Goal: Information Seeking & Learning: Learn about a topic

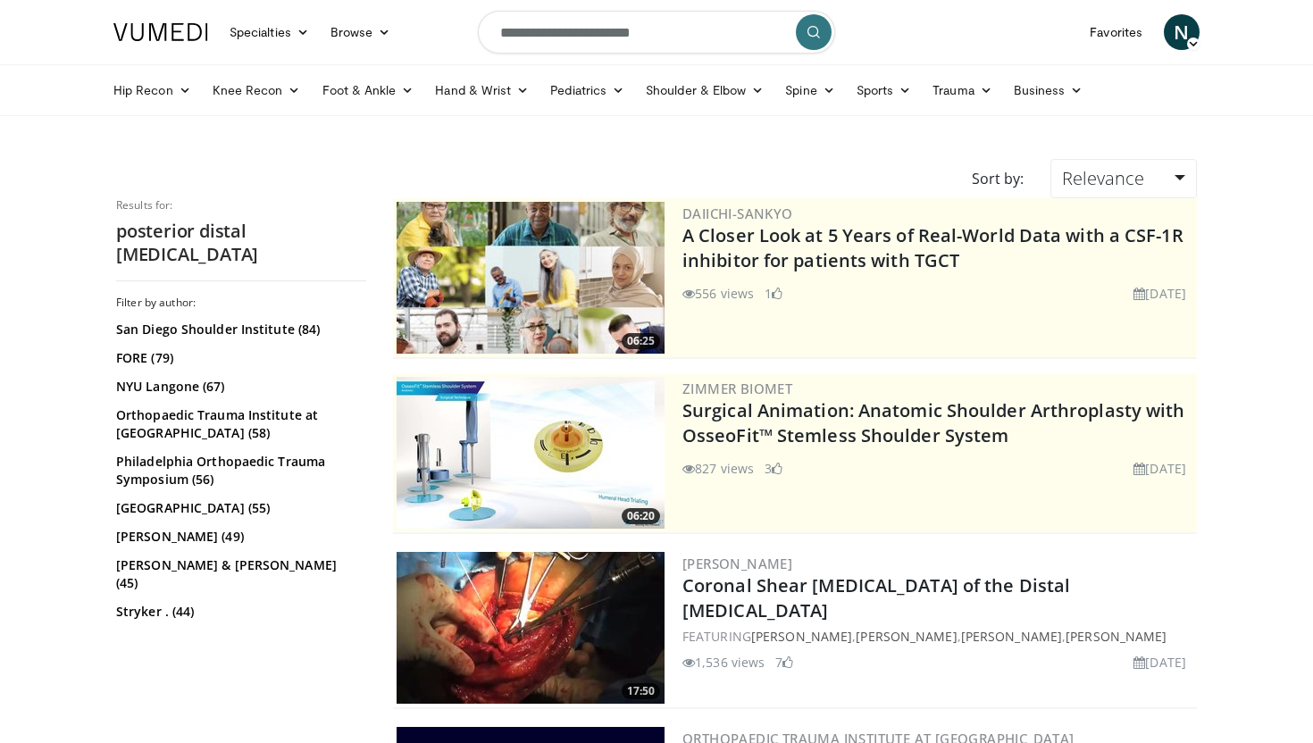
scroll to position [4407, 0]
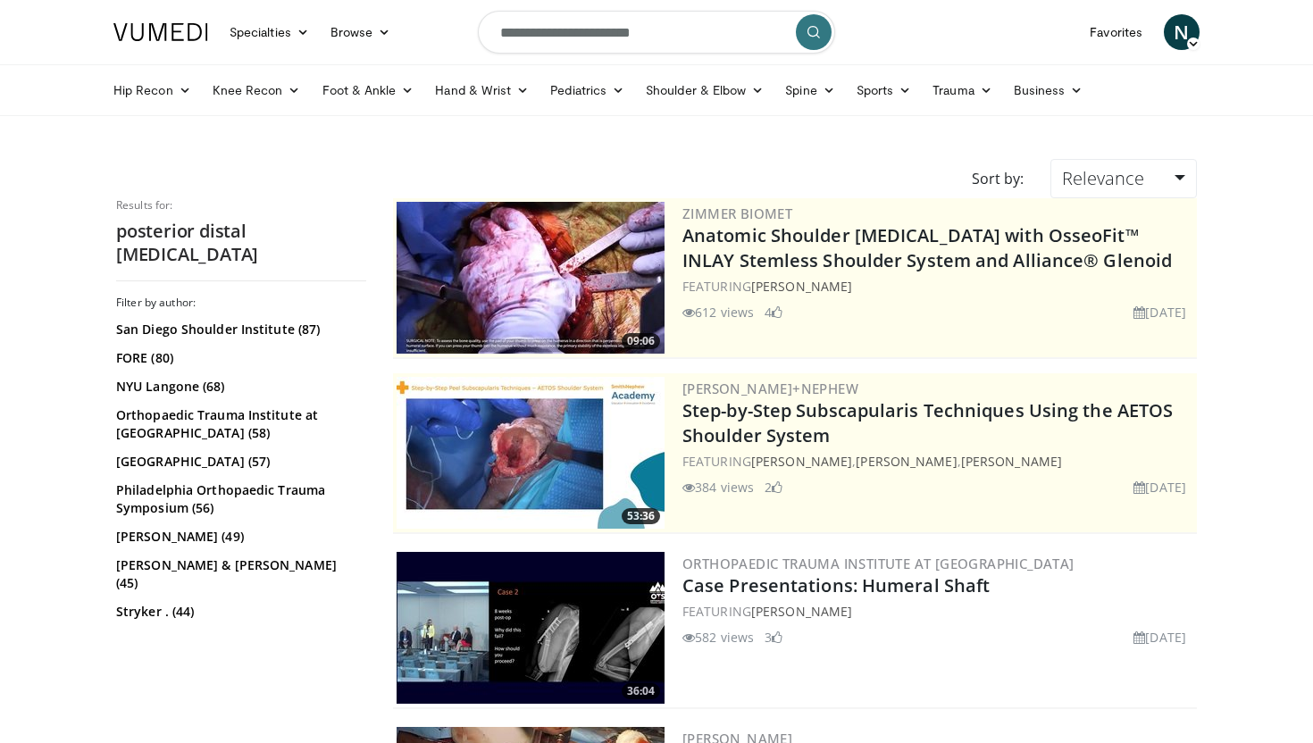
scroll to position [262, 0]
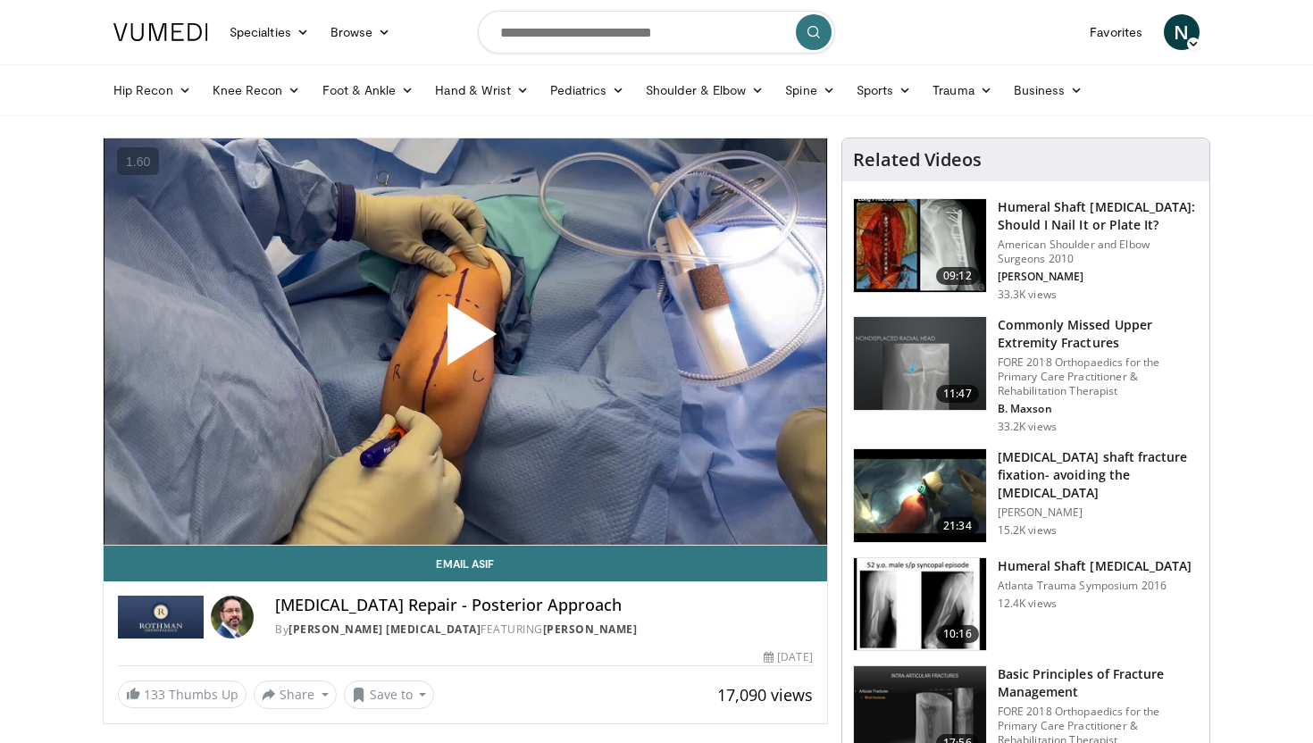
click at [465, 341] on span "Video Player" at bounding box center [465, 341] width 0 height 0
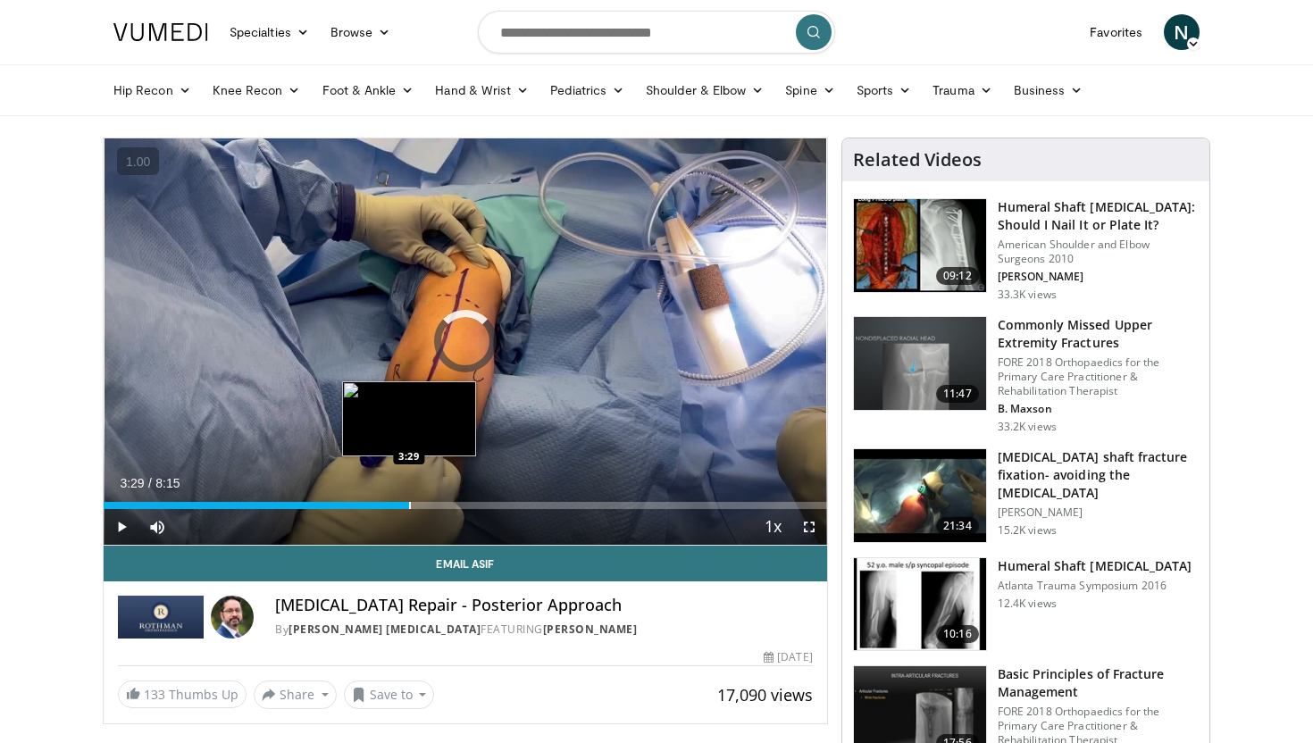
click at [409, 507] on div "Progress Bar" at bounding box center [410, 505] width 2 height 7
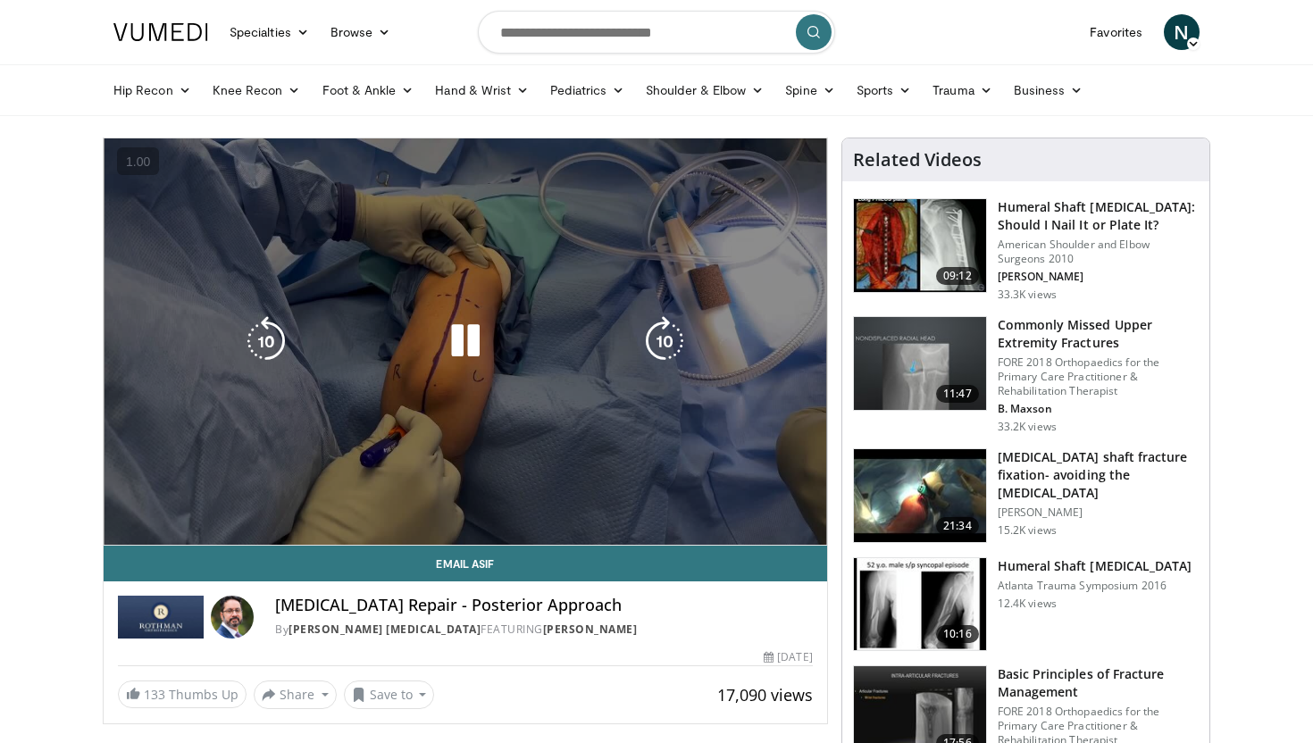
click at [261, 423] on div "10 seconds Tap to unmute" at bounding box center [465, 341] width 723 height 406
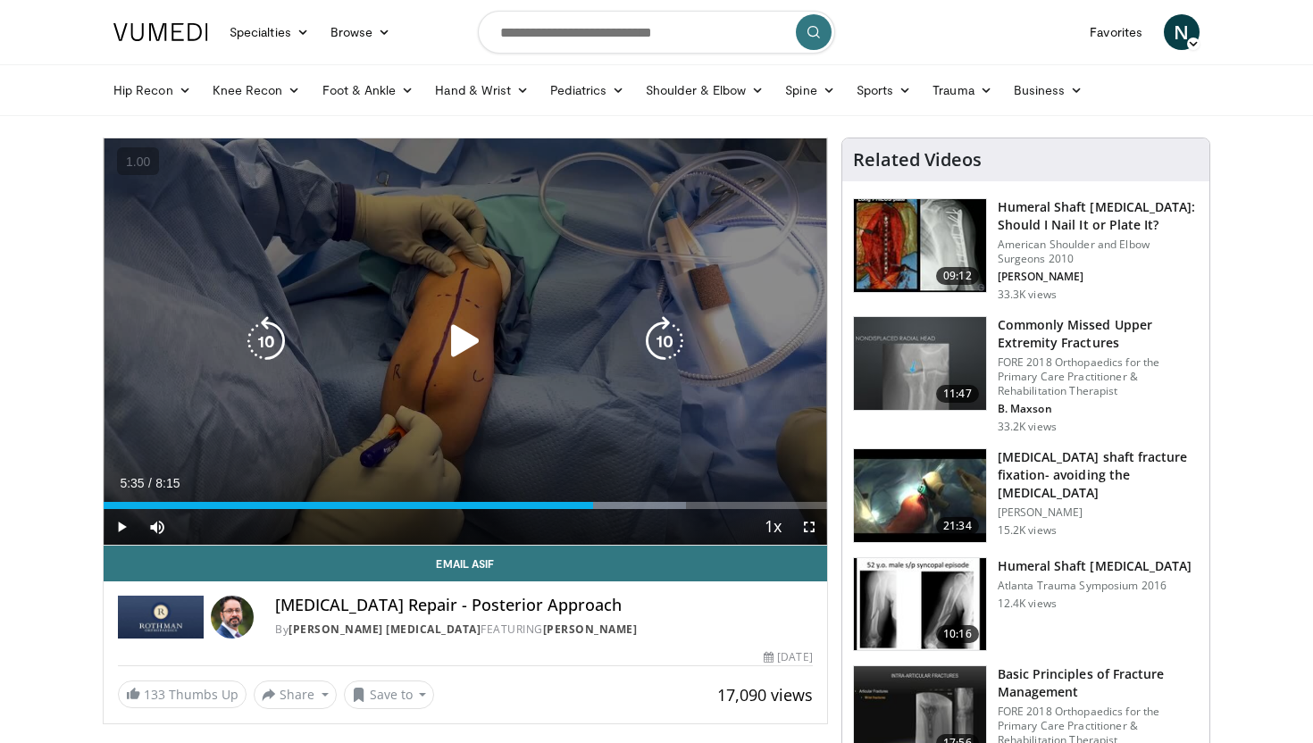
click at [401, 344] on div "Video Player" at bounding box center [465, 341] width 434 height 36
click at [456, 344] on icon "Video Player" at bounding box center [465, 341] width 50 height 50
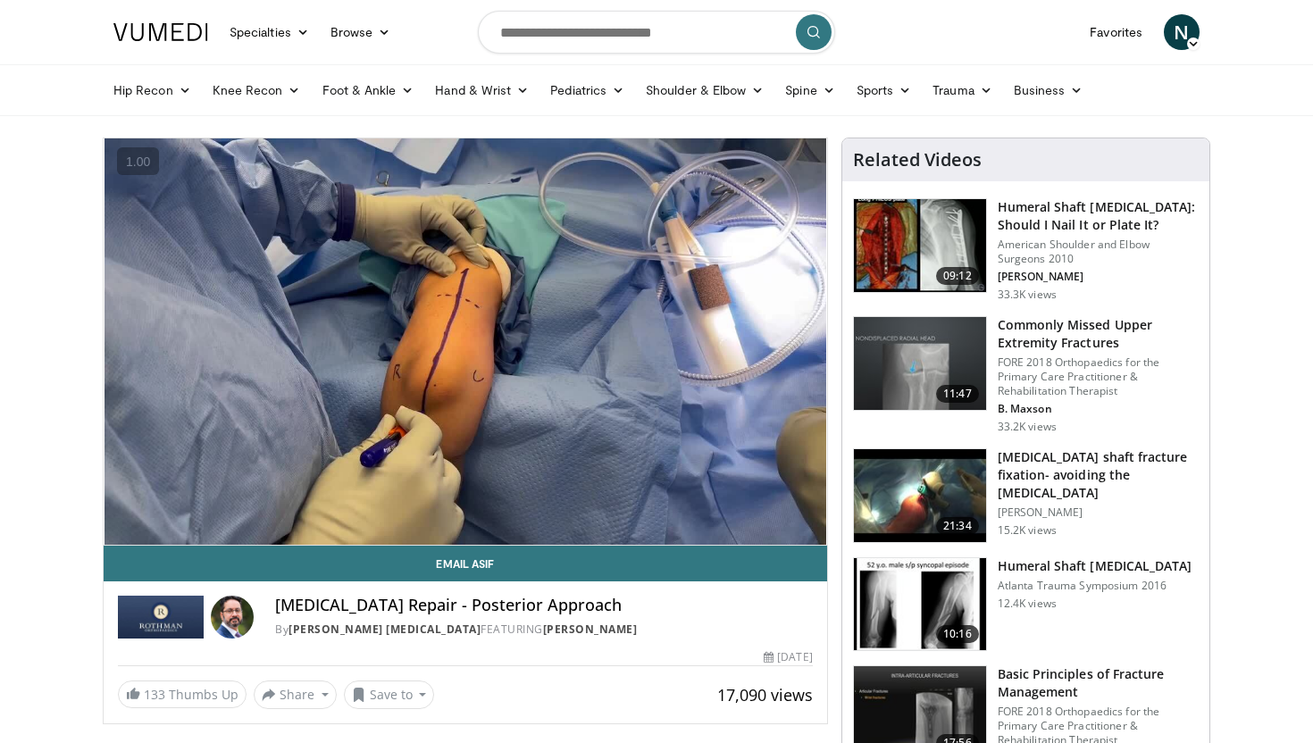
click at [461, 348] on div "20 seconds Tap to unmute" at bounding box center [465, 341] width 723 height 406
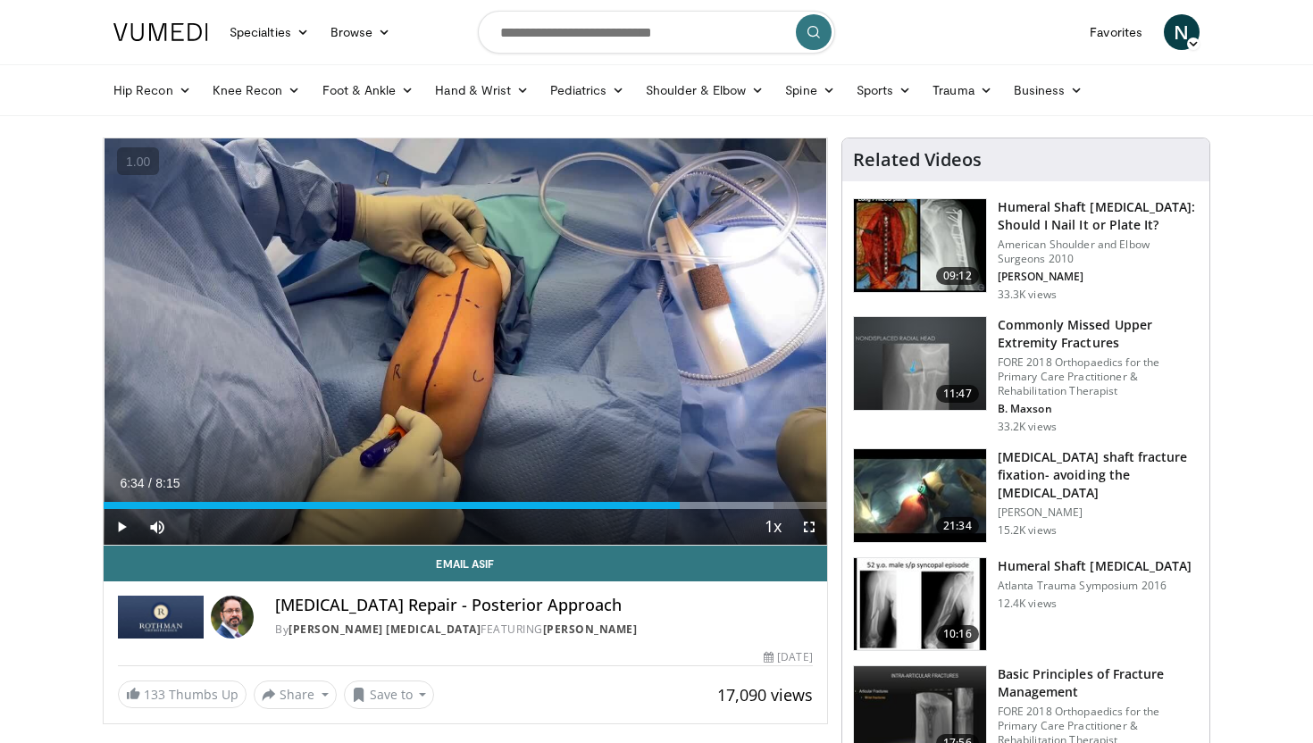
click at [461, 348] on div "20 seconds Tap to unmute" at bounding box center [465, 341] width 723 height 406
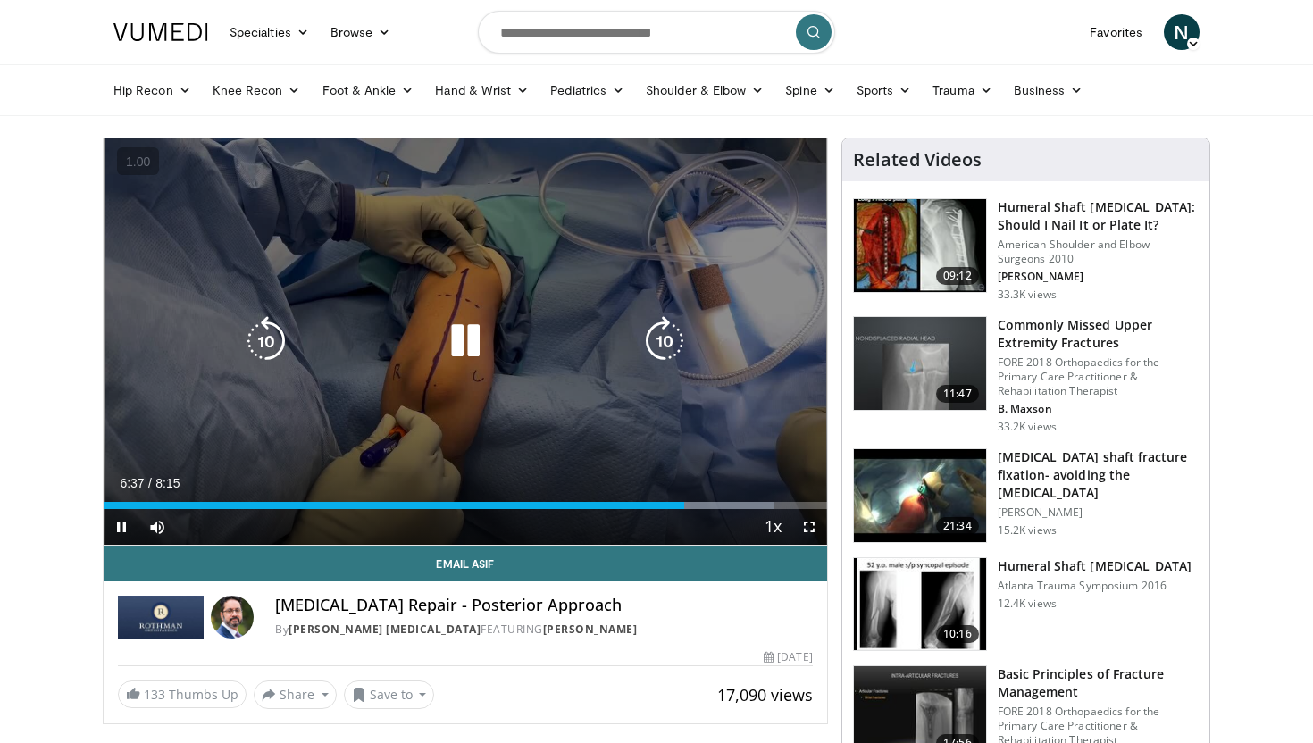
click at [461, 347] on icon "Video Player" at bounding box center [465, 341] width 50 height 50
